Goal: Information Seeking & Learning: Learn about a topic

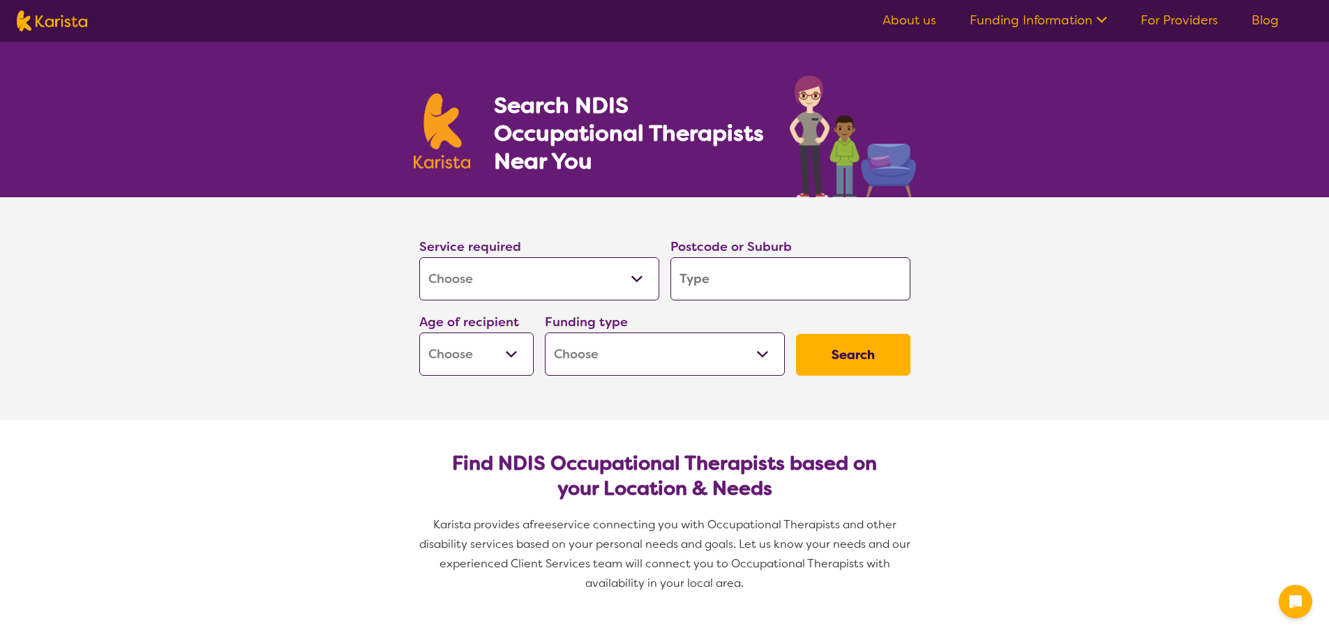
select select "[MEDICAL_DATA]"
click at [710, 284] on input "search" at bounding box center [790, 278] width 240 height 43
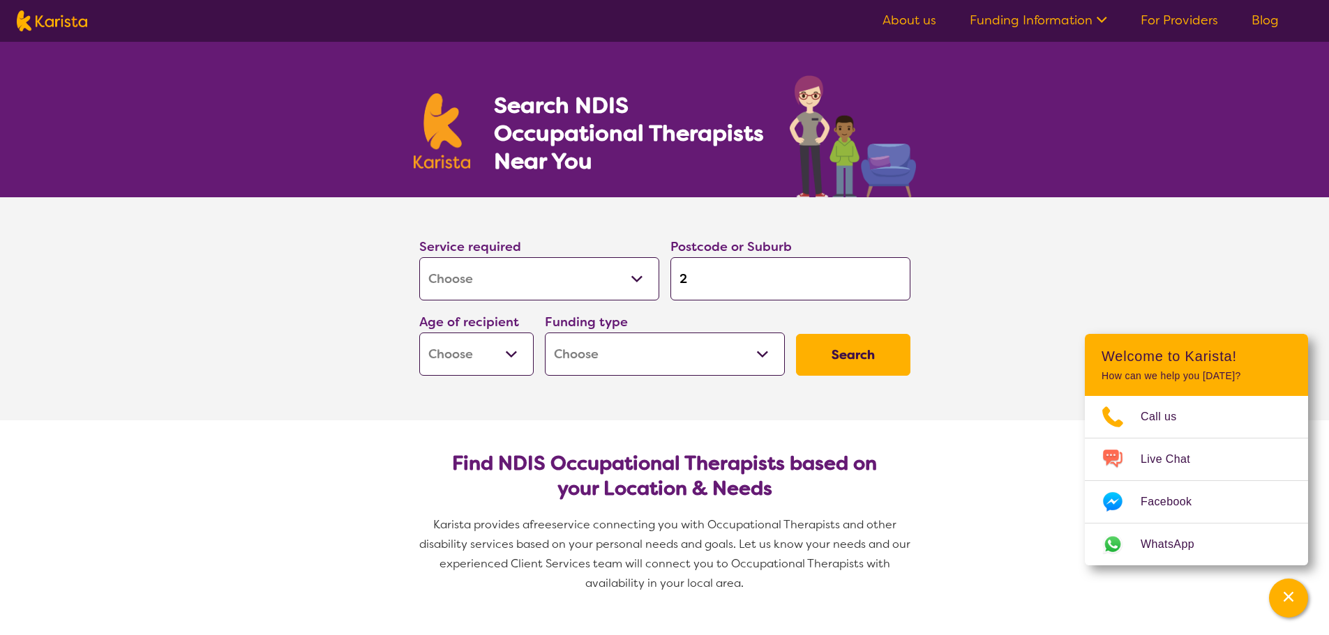
type input "23"
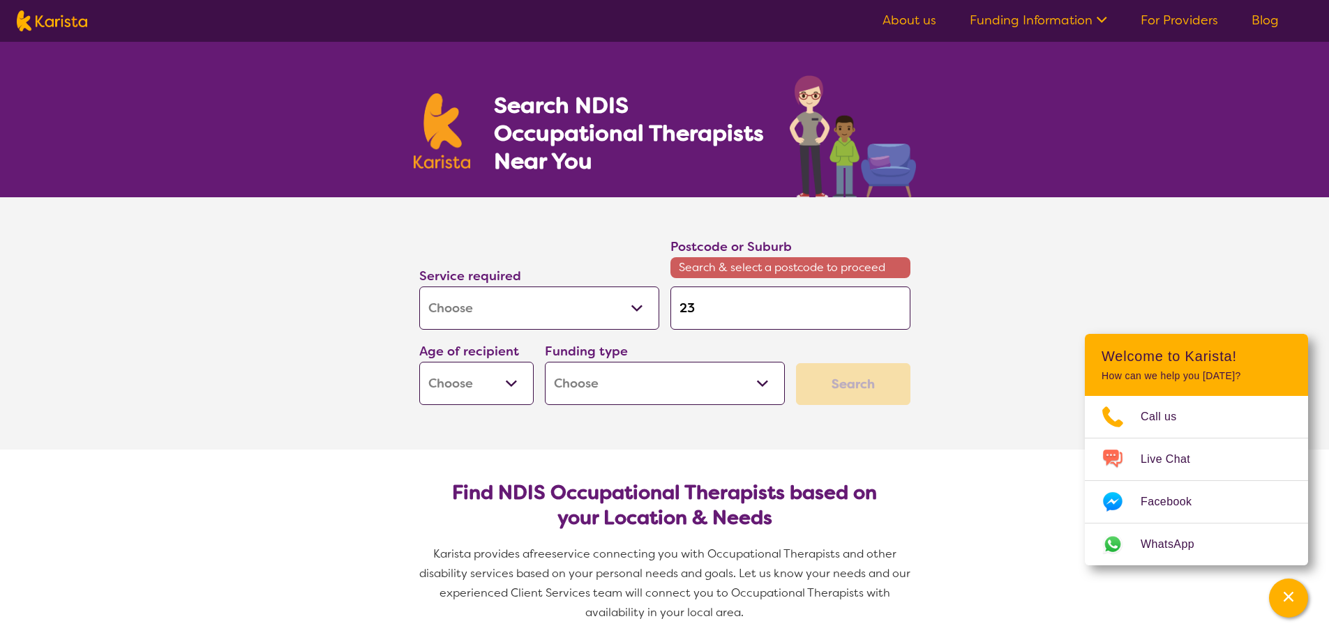
type input "235"
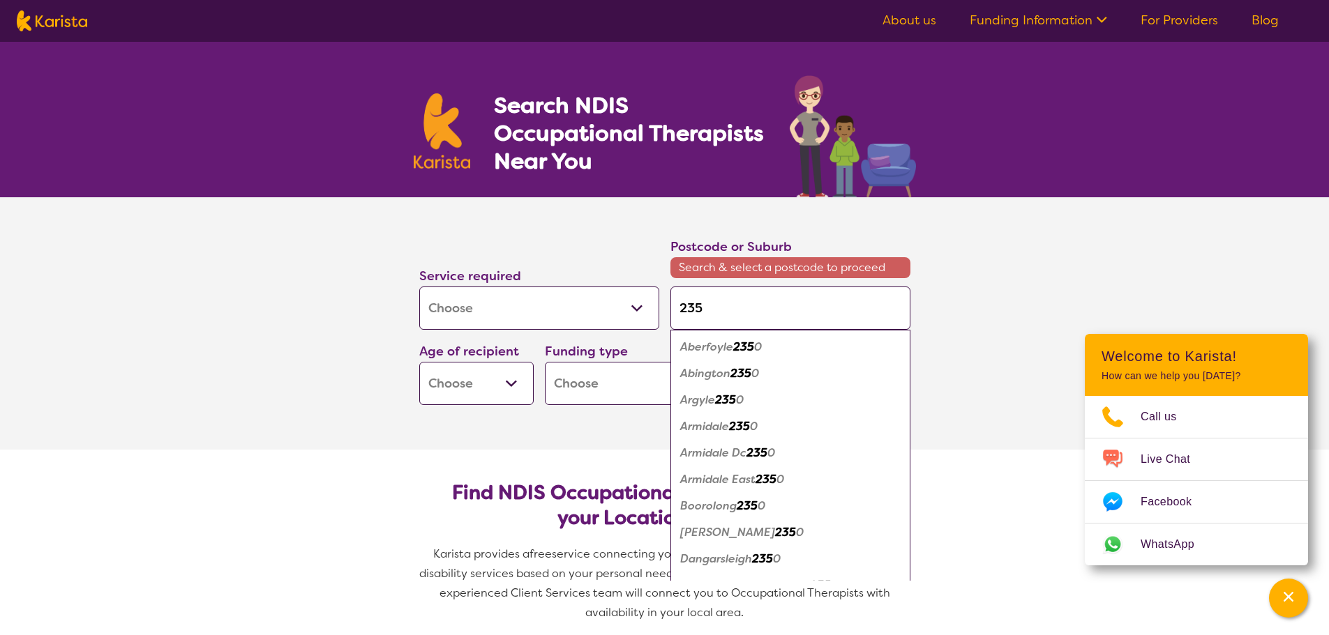
type input "23"
type input "2"
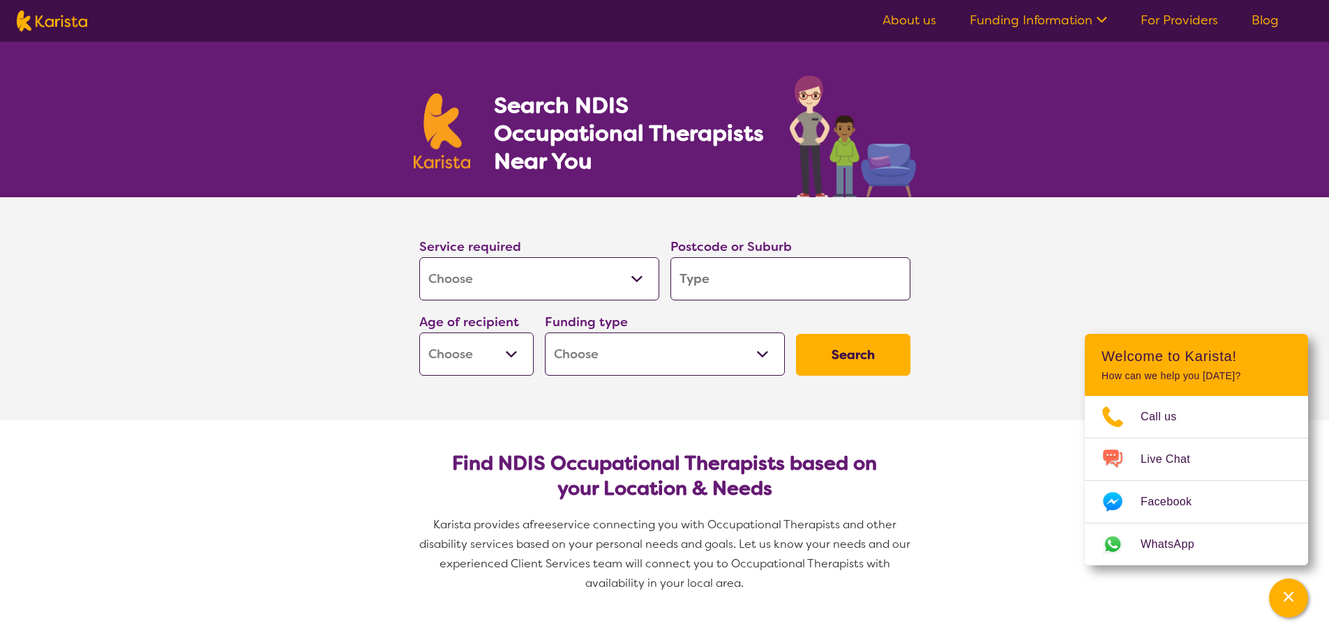
type input "2"
type input "25"
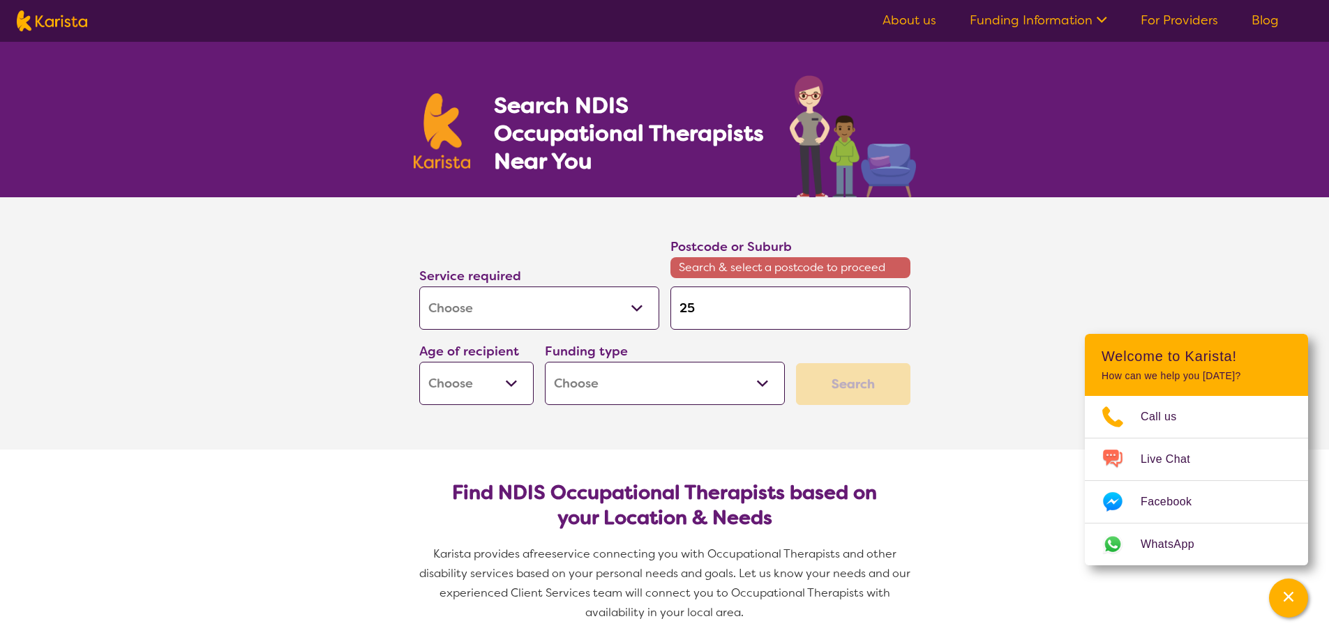
type input "256"
type input "2566"
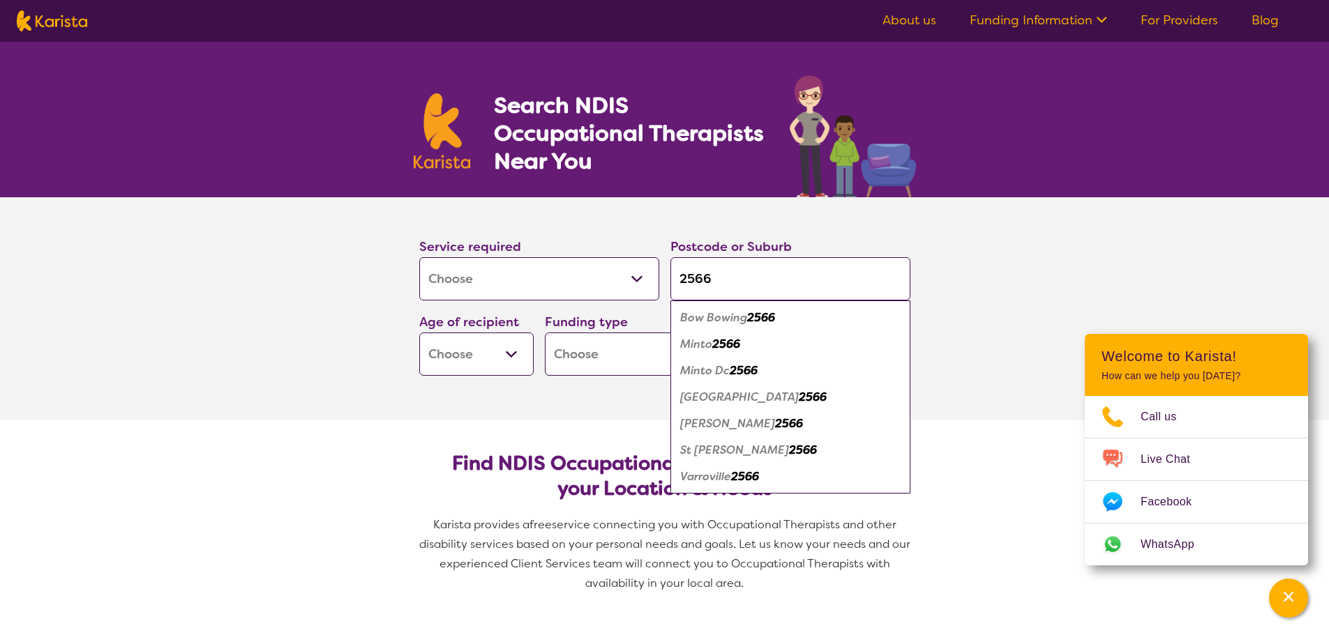
type input "2566"
click at [690, 451] on em "St [PERSON_NAME]" at bounding box center [734, 450] width 109 height 15
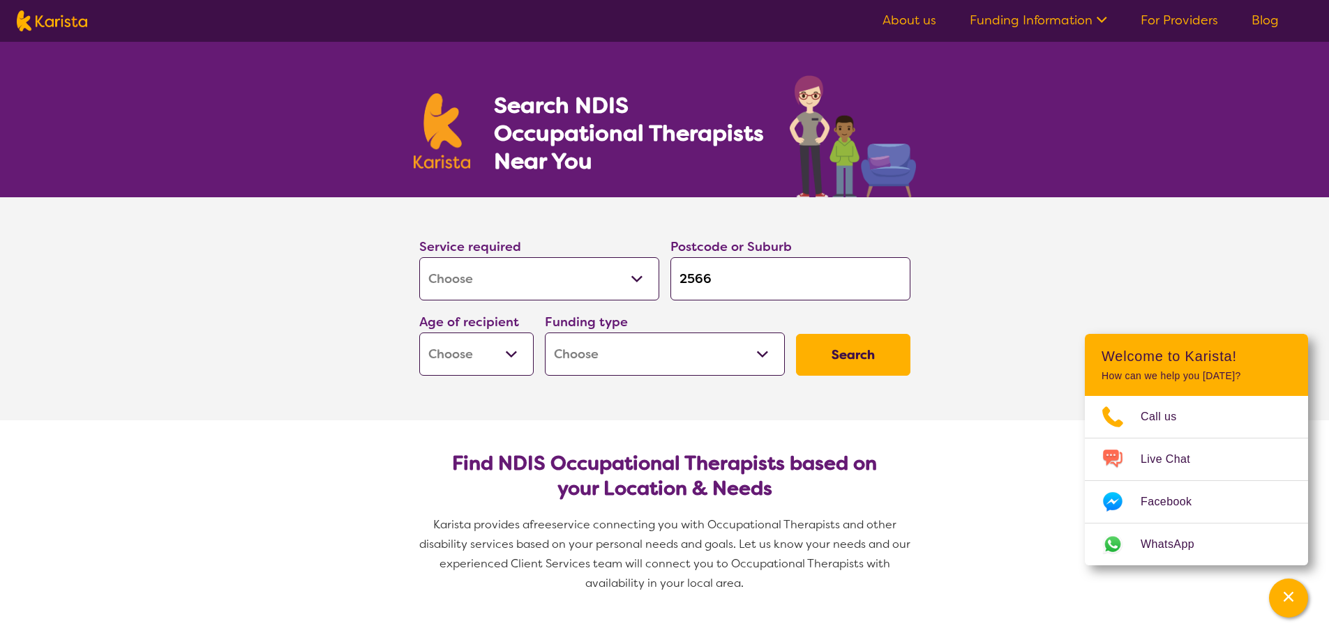
click at [483, 368] on select "Early Childhood - 0 to 9 Child - 10 to 11 Adolescent - 12 to 17 Adult - 18 to 6…" at bounding box center [476, 354] width 114 height 43
select select "AD"
click at [419, 333] on select "Early Childhood - 0 to 9 Child - 10 to 11 Adolescent - 12 to 17 Adult - 18 to 6…" at bounding box center [476, 354] width 114 height 43
select select "AD"
click at [584, 346] on select "Home Care Package (HCP) National Disability Insurance Scheme (NDIS) I don't know" at bounding box center [665, 354] width 240 height 43
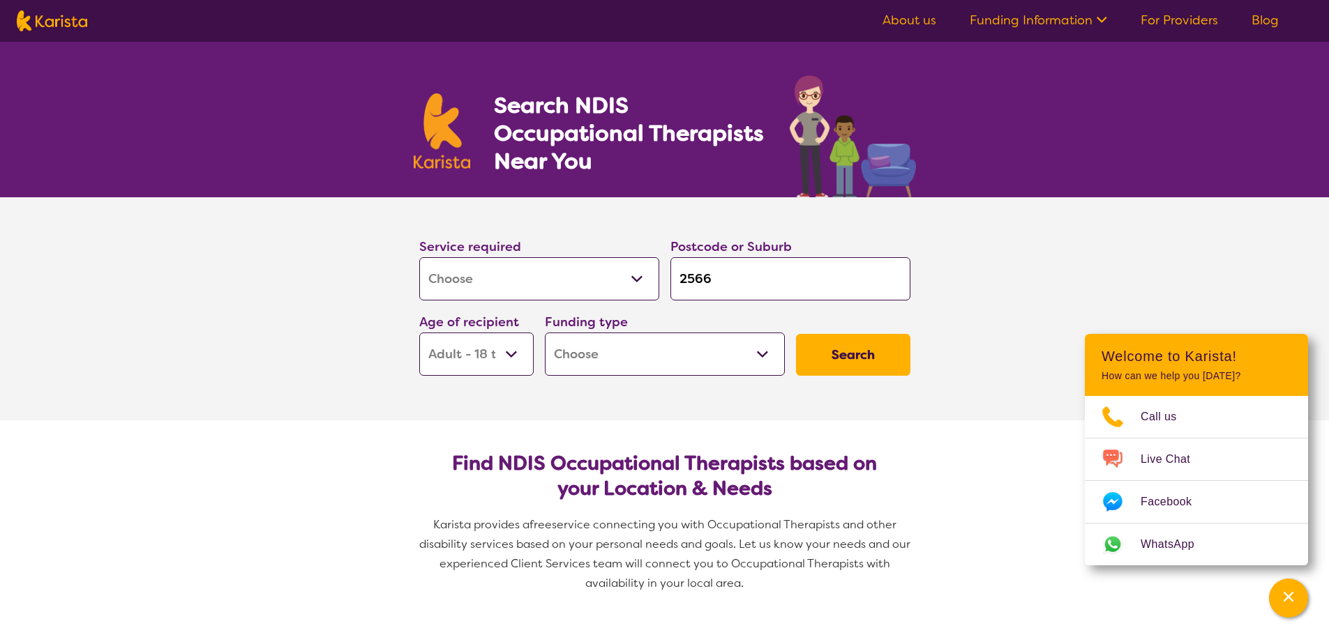
select select "i-don-t-know"
click at [545, 333] on select "Home Care Package (HCP) National Disability Insurance Scheme (NDIS) I don't know" at bounding box center [665, 354] width 240 height 43
select select "i-don-t-know"
click at [840, 356] on button "Search" at bounding box center [853, 355] width 114 height 42
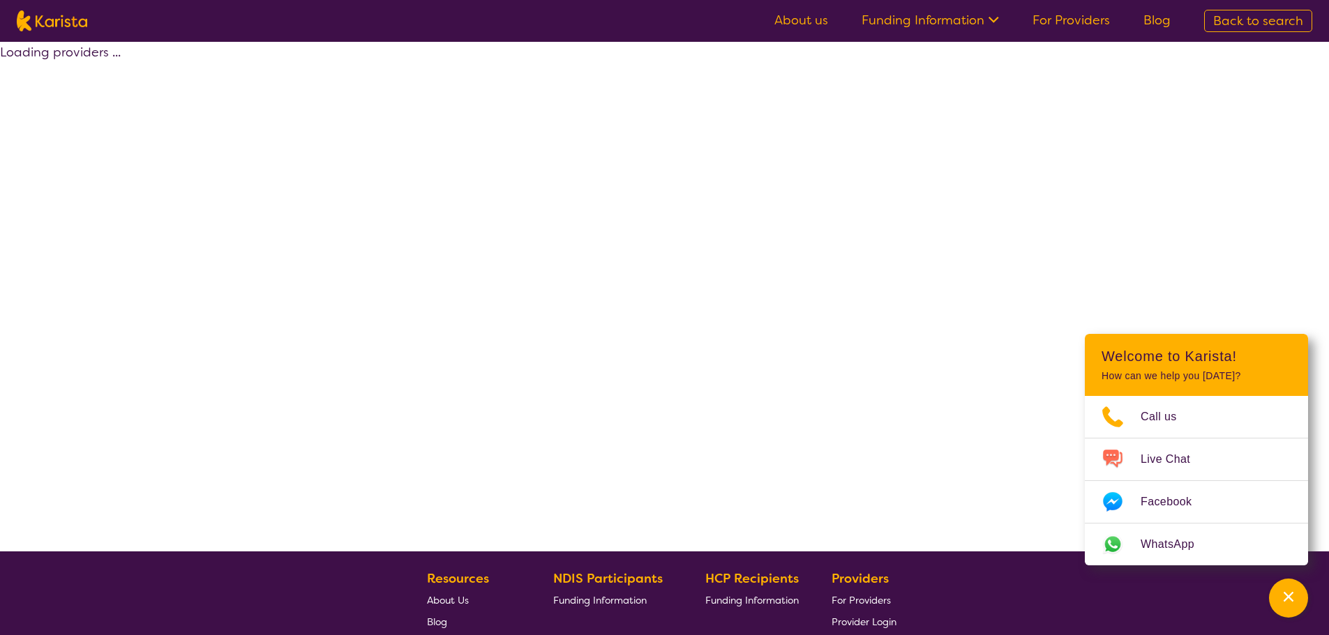
select select "[MEDICAL_DATA]"
select select "AD"
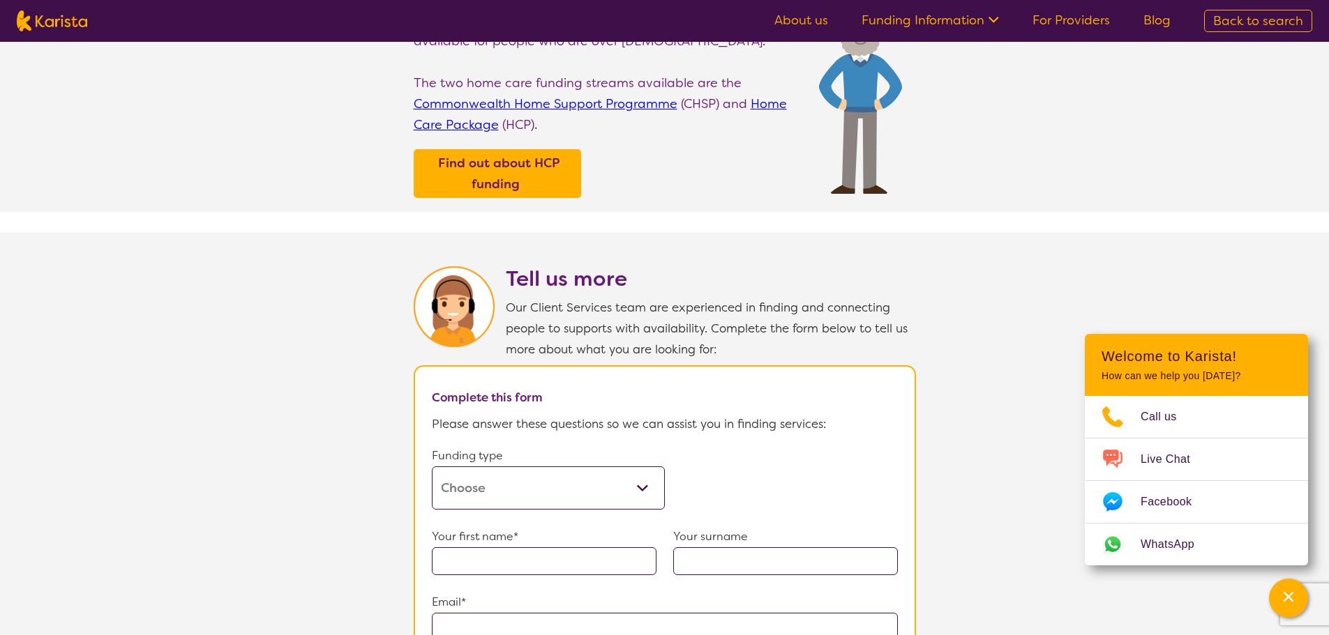
scroll to position [488, 0]
select select "[MEDICAL_DATA]"
select select "AD"
select select "i-don-t-know"
select select "[MEDICAL_DATA]"
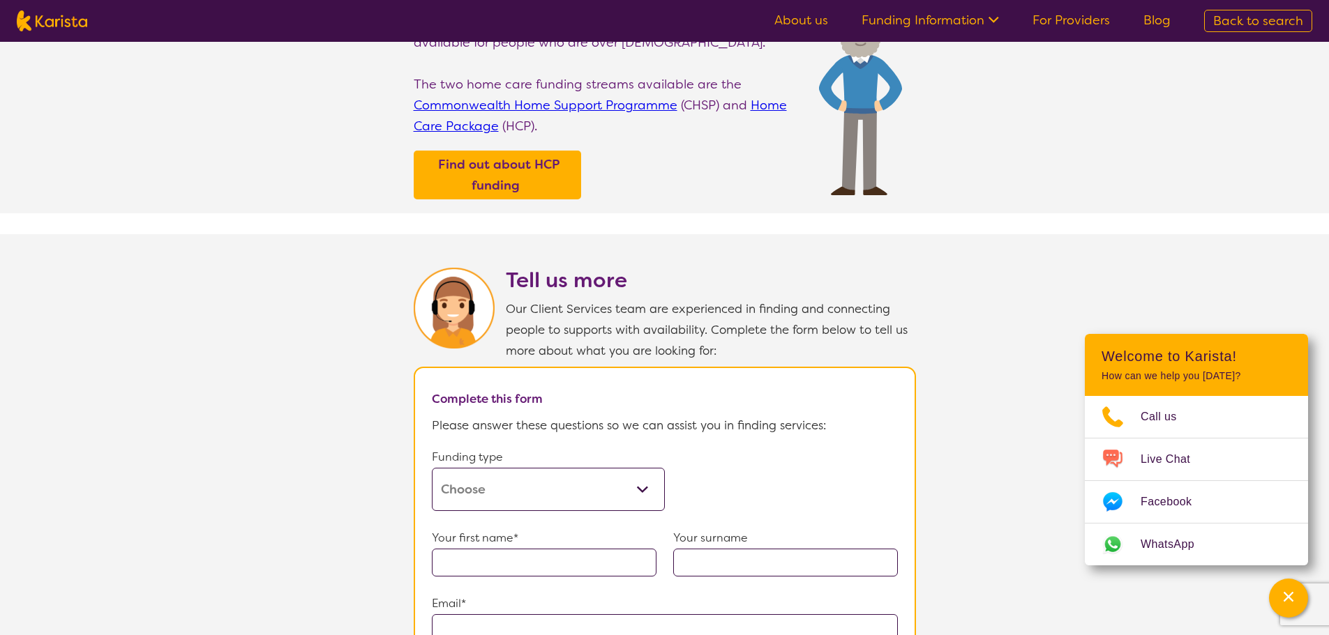
select select "AD"
select select "i-don-t-know"
